Goal: Find contact information: Find contact information

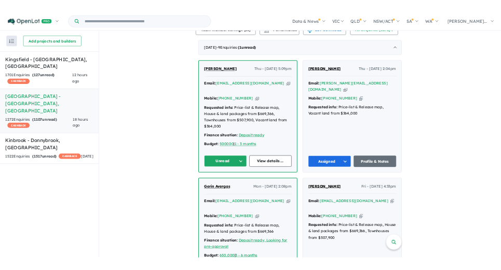
scroll to position [415, 0]
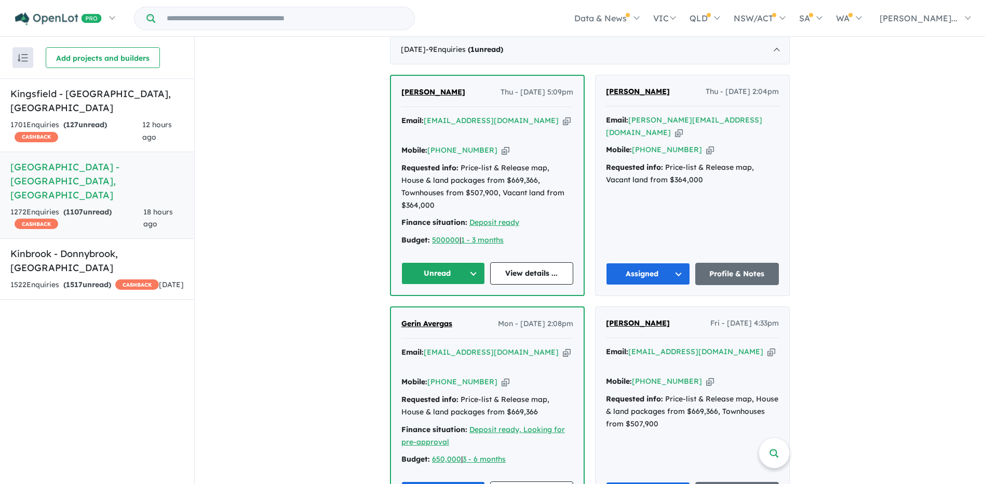
click at [460, 262] on button "Unread" at bounding box center [443, 273] width 84 height 22
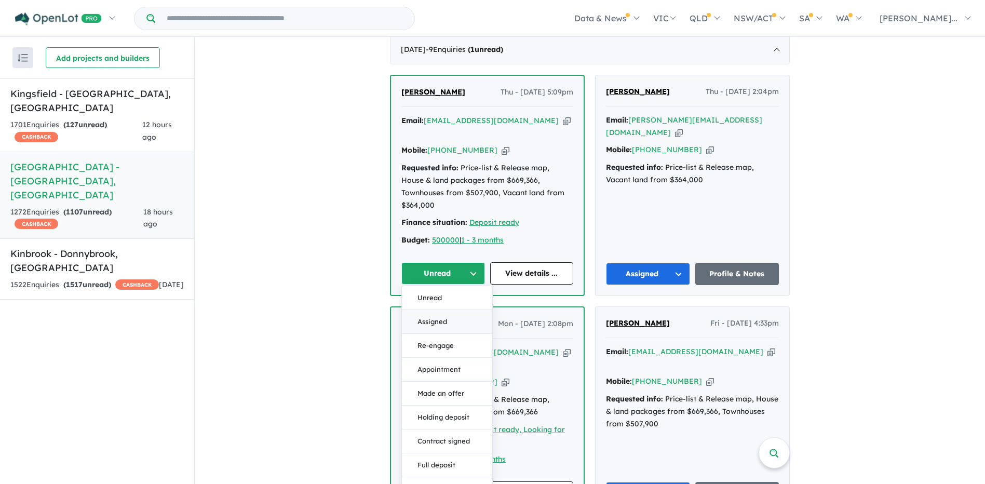
click at [453, 310] on button "Assigned" at bounding box center [447, 322] width 90 height 24
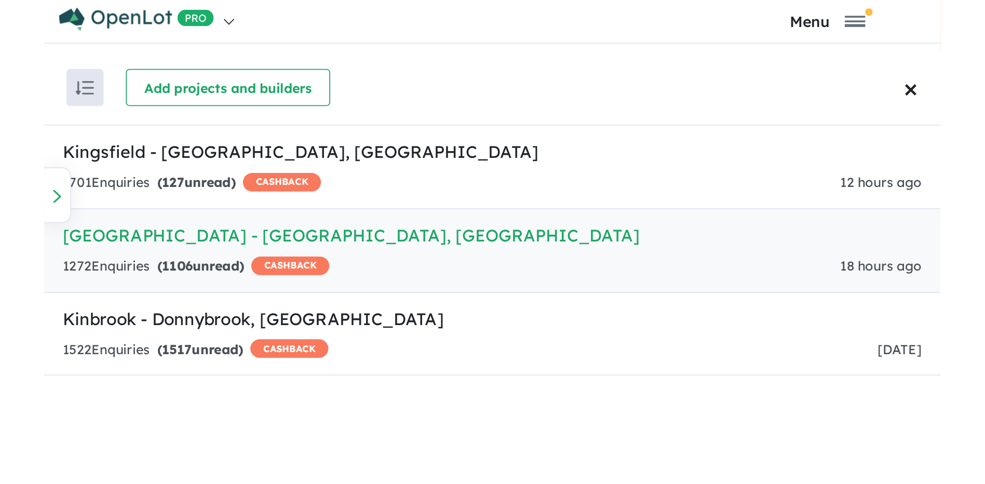
scroll to position [0, 0]
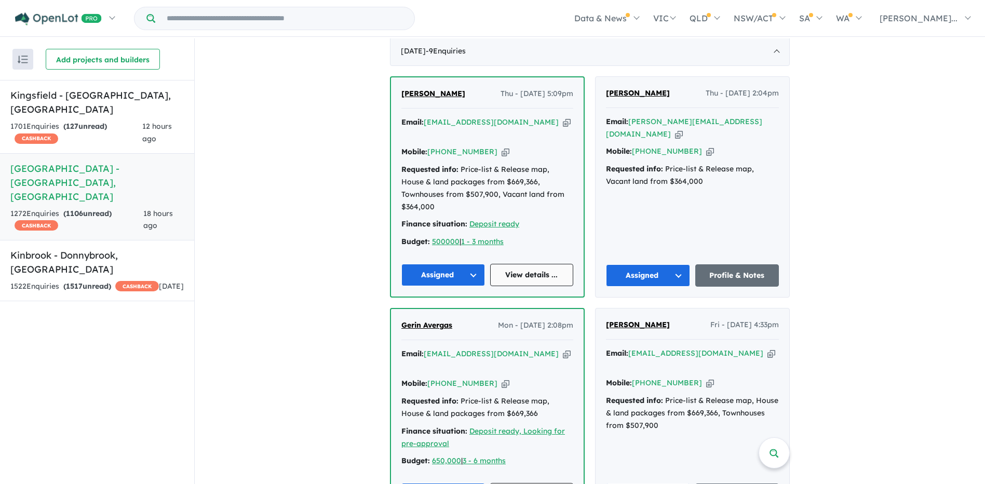
click at [547, 264] on link "View details ..." at bounding box center [532, 275] width 84 height 22
drag, startPoint x: 470, startPoint y: 104, endPoint x: 425, endPoint y: 102, distance: 44.7
click at [425, 116] on div "Email: ccvcku@gmail.com Copied!" at bounding box center [487, 128] width 172 height 25
copy a%20Deanside%20Village%20-%20Deanside"] "[EMAIL_ADDRESS][DOMAIN_NAME]"
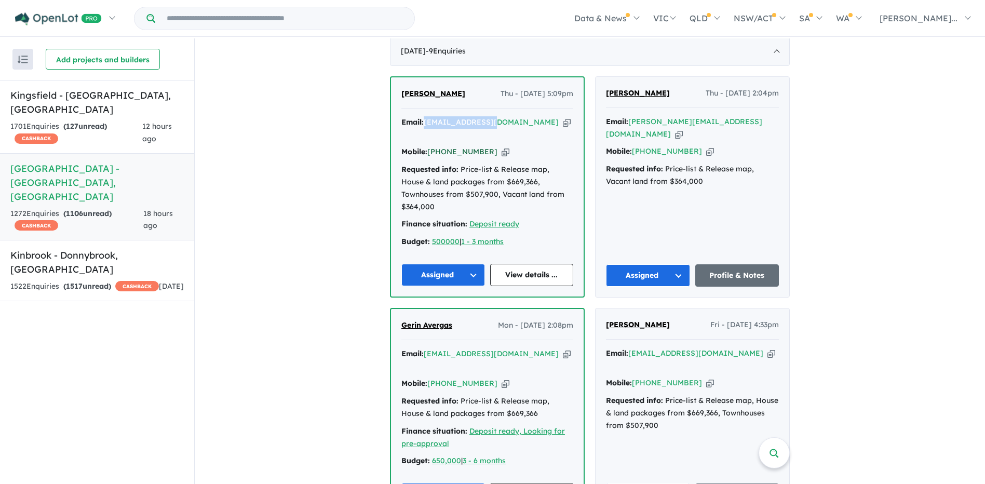
drag, startPoint x: 485, startPoint y: 125, endPoint x: 443, endPoint y: 123, distance: 42.1
click at [443, 146] on div "Mobile: +61 451 026 358 Copied!" at bounding box center [487, 152] width 172 height 12
copy link "451 026 358"
